Goal: Complete application form

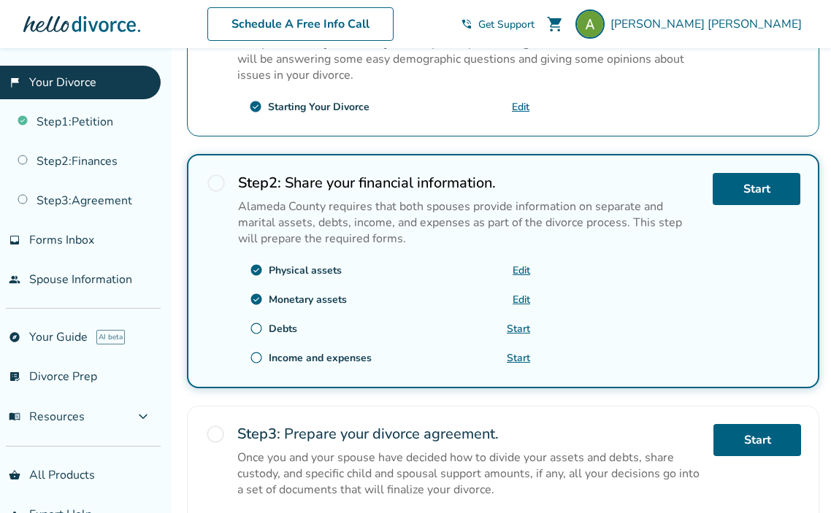
scroll to position [365, 0]
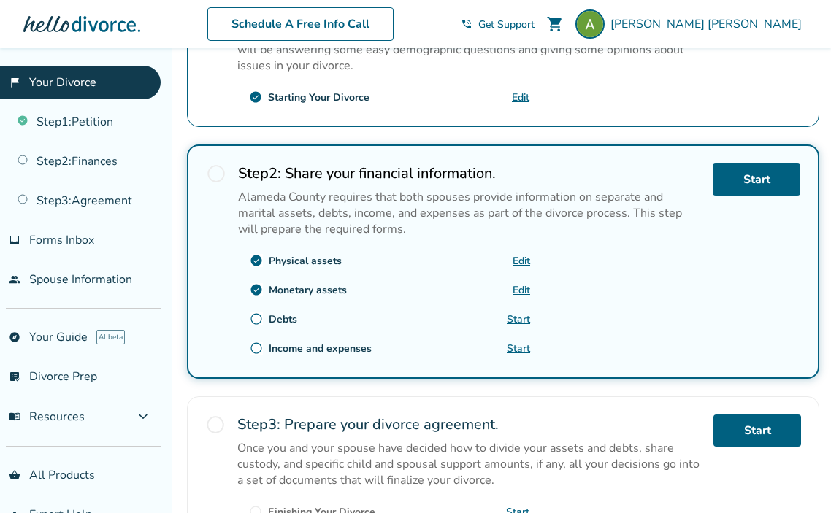
click at [256, 313] on span "radio_button_unchecked" at bounding box center [256, 319] width 13 height 13
click at [256, 317] on span "radio_button_unchecked" at bounding box center [256, 319] width 13 height 13
click at [264, 316] on div "radio_button_unchecked Debts" at bounding box center [273, 320] width 47 height 14
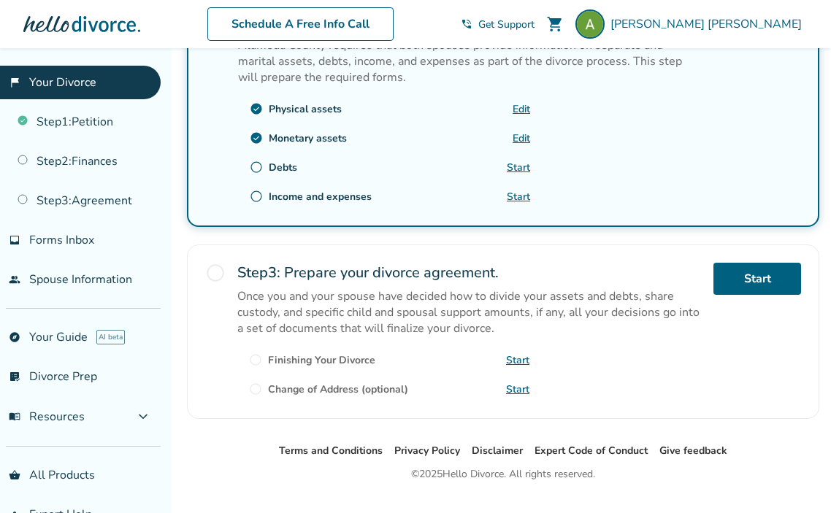
scroll to position [518, 0]
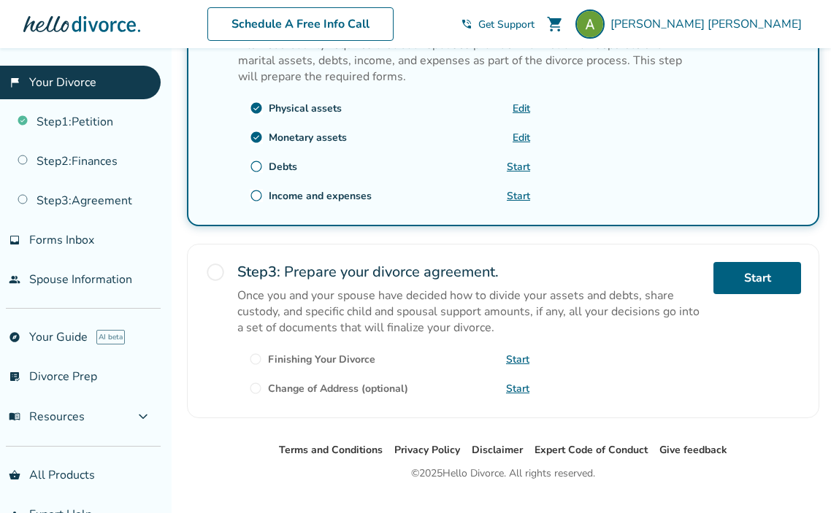
click at [258, 160] on span "radio_button_unchecked" at bounding box center [256, 166] width 13 height 13
click at [516, 164] on link "Start" at bounding box center [518, 167] width 23 height 14
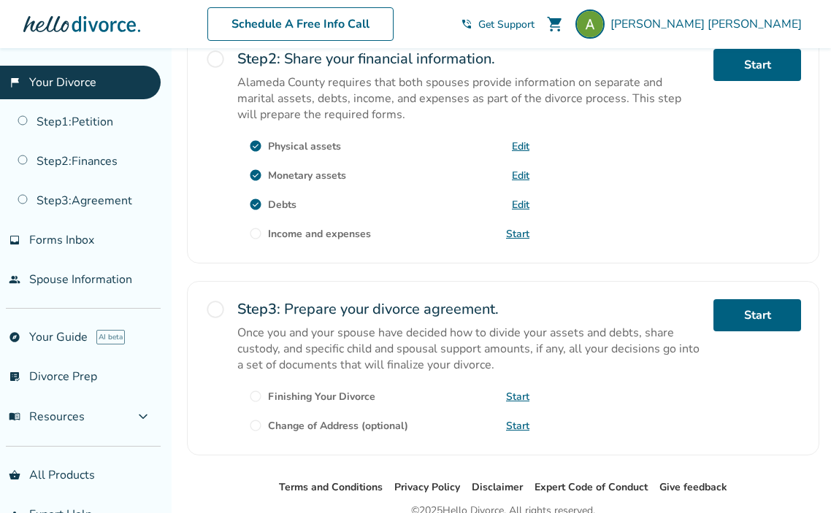
scroll to position [480, 0]
click at [517, 232] on link "Start" at bounding box center [517, 235] width 23 height 14
